Goal: Task Accomplishment & Management: Manage account settings

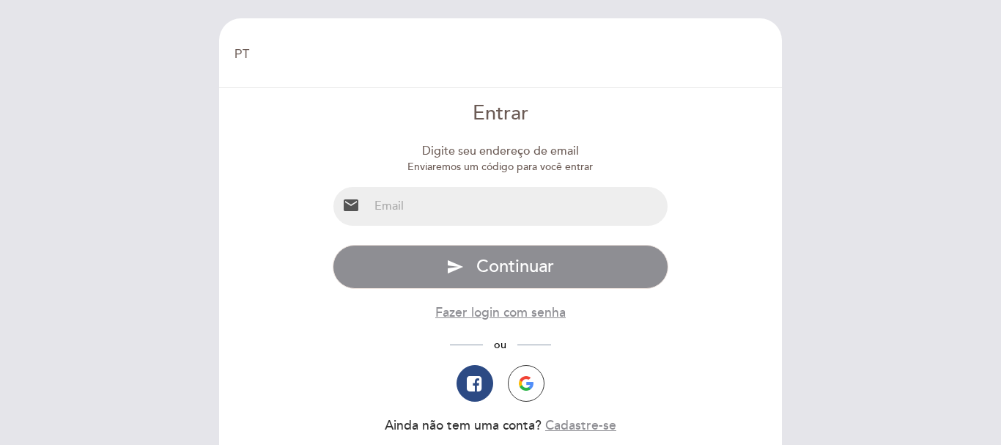
select select "pt"
click at [465, 190] on input "email" at bounding box center [519, 206] width 300 height 39
type input "[EMAIL_ADDRESS][DOMAIN_NAME]"
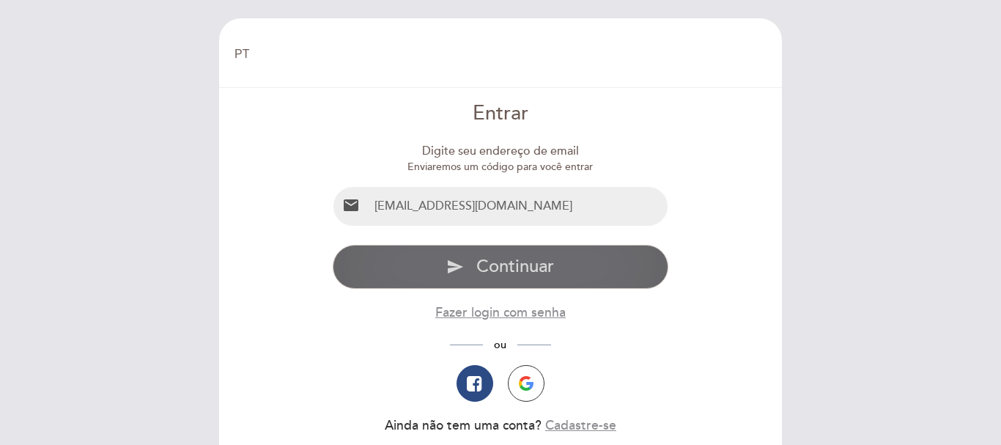
click at [508, 270] on span "Continuar" at bounding box center [515, 266] width 78 height 21
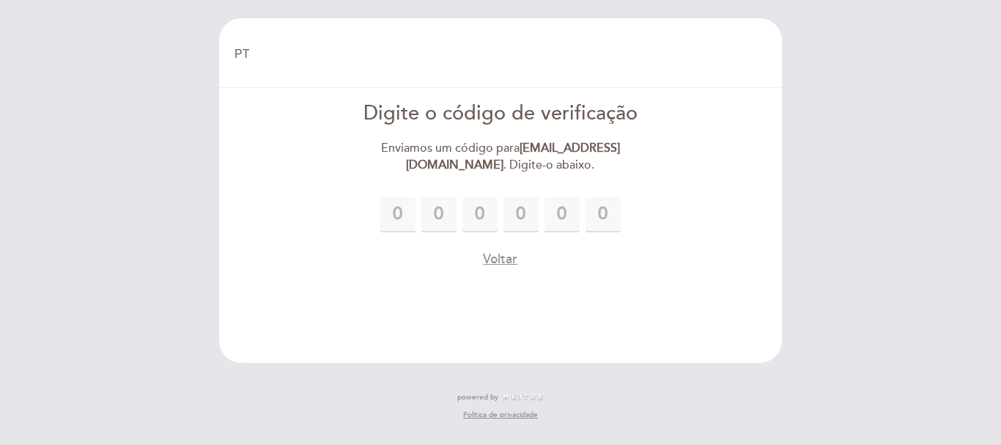
type input "8"
type input "5"
type input "4"
type input "5"
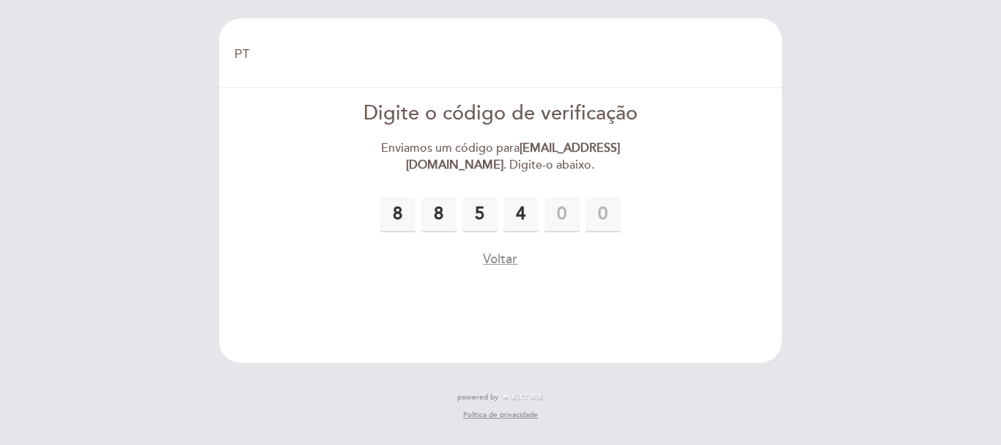
type input "4"
